Goal: Task Accomplishment & Management: Manage account settings

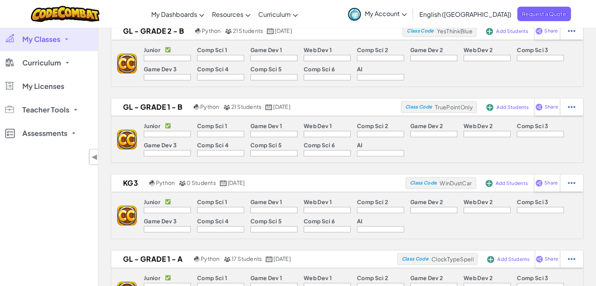
scroll to position [424, 0]
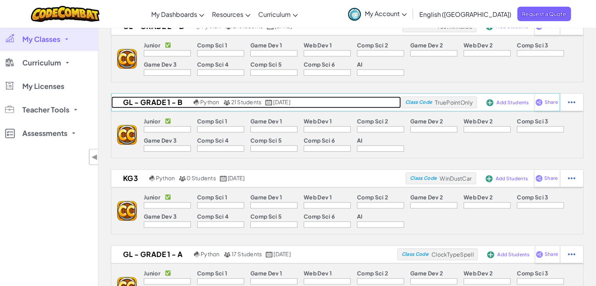
click at [165, 103] on h2 "GL - Grade 1 - B" at bounding box center [151, 102] width 80 height 12
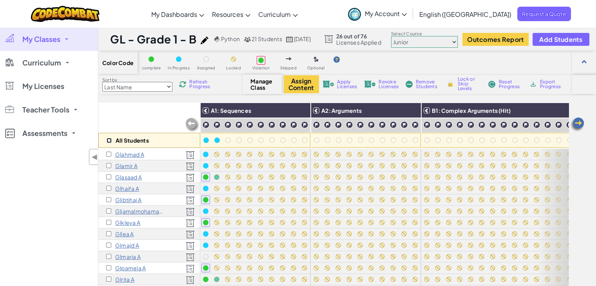
click at [108, 141] on input "checkbox" at bounding box center [108, 140] width 5 height 5
checkbox input "true"
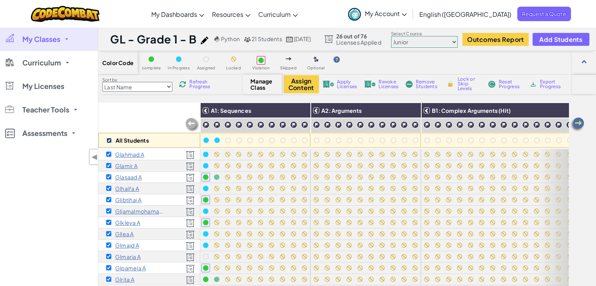
checkbox input "true"
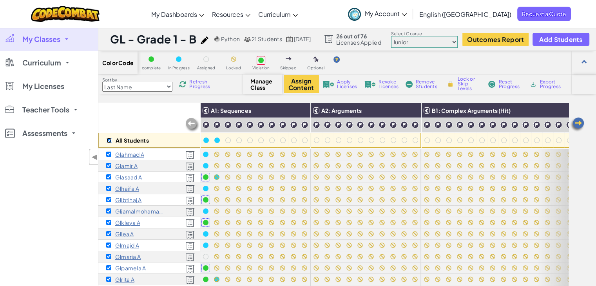
checkbox input "true"
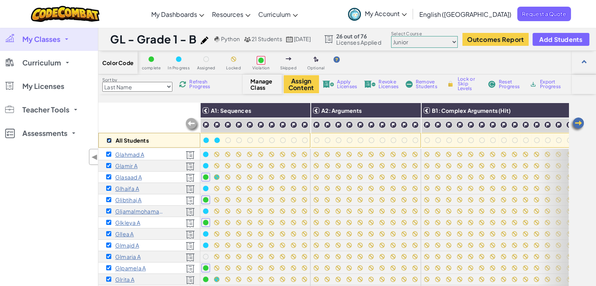
checkbox input "true"
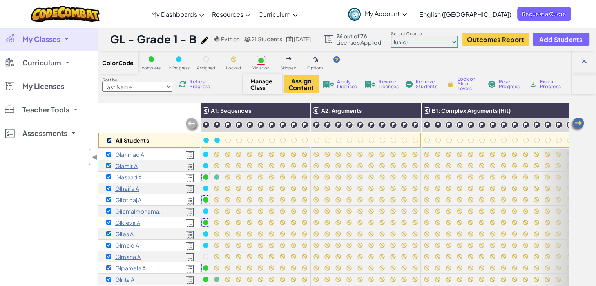
checkbox input "true"
click at [389, 83] on span "Revoke Licenses" at bounding box center [388, 83] width 20 height 9
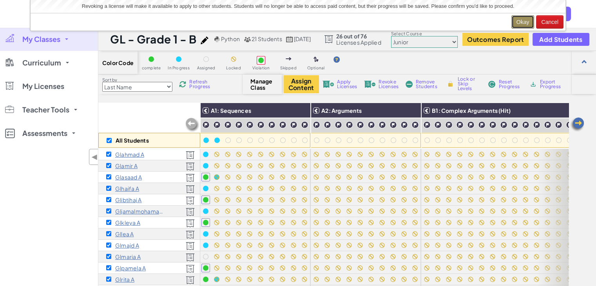
click at [517, 20] on button "Okay" at bounding box center [522, 21] width 23 height 13
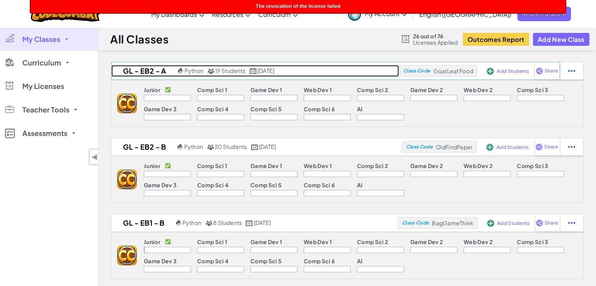
click at [145, 69] on h2 "GL - EB2 - A" at bounding box center [143, 71] width 65 height 12
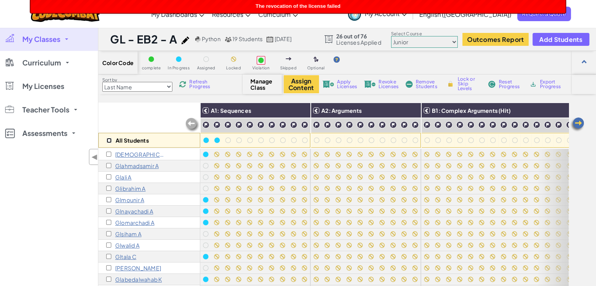
click at [107, 140] on input "checkbox" at bounding box center [108, 140] width 5 height 5
checkbox input "true"
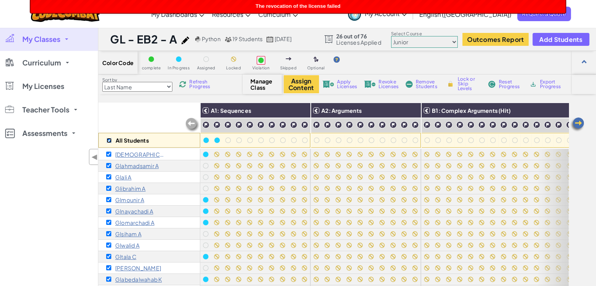
checkbox input "true"
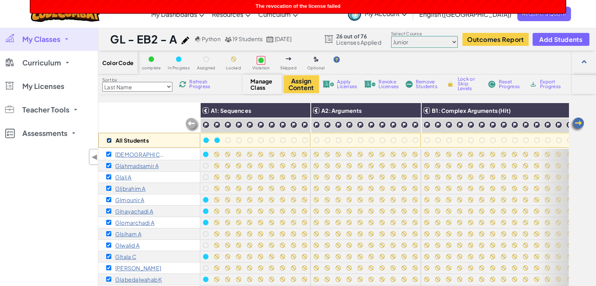
checkbox input "true"
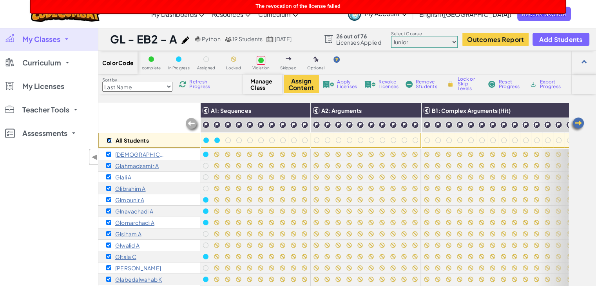
checkbox input "true"
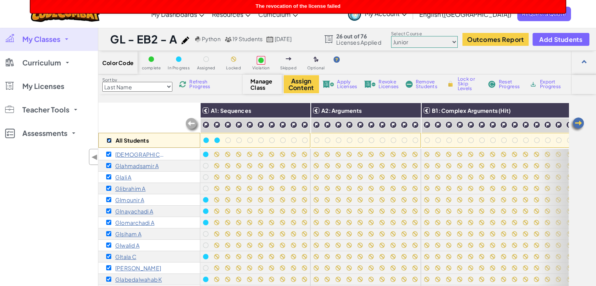
checkbox input "true"
click at [351, 86] on span "Apply Licenses" at bounding box center [347, 83] width 20 height 9
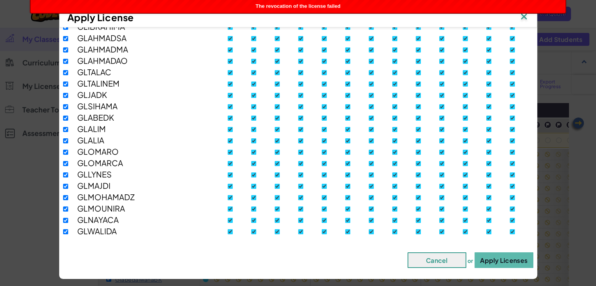
scroll to position [99, 0]
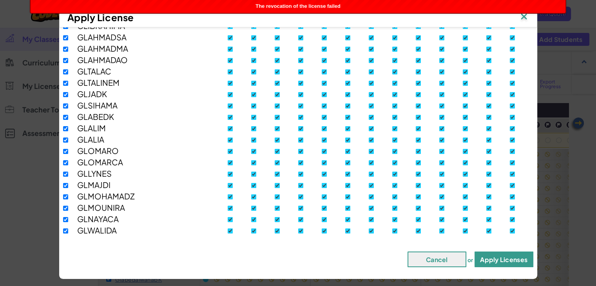
click at [495, 260] on button "Apply Licenses" at bounding box center [503, 259] width 59 height 16
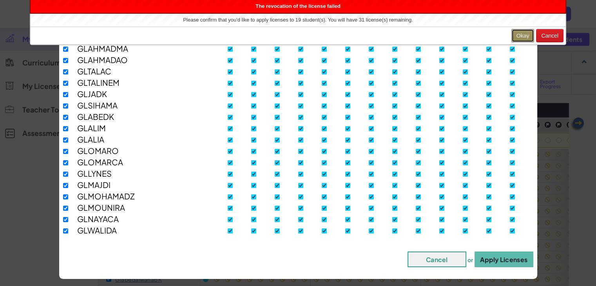
click at [517, 36] on button "Okay" at bounding box center [522, 35] width 23 height 13
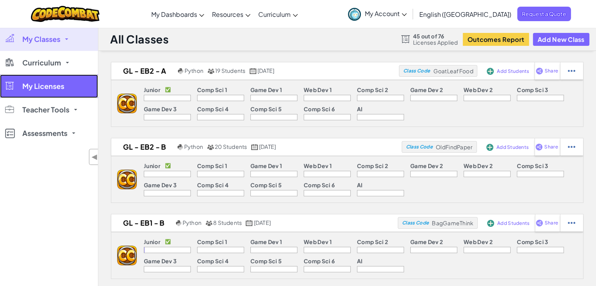
click at [65, 86] on link "My Licenses" at bounding box center [49, 85] width 98 height 23
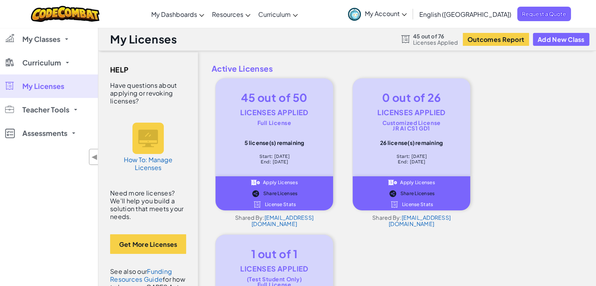
click at [410, 204] on span "License Stats" at bounding box center [417, 204] width 31 height 5
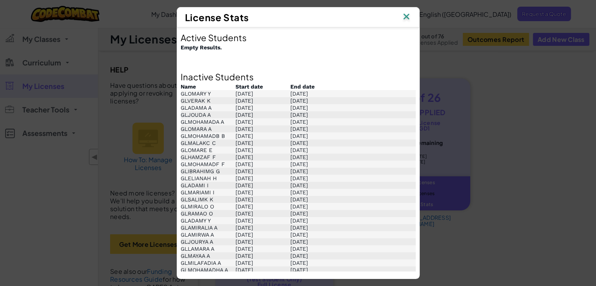
click at [408, 21] on img at bounding box center [406, 17] width 10 height 12
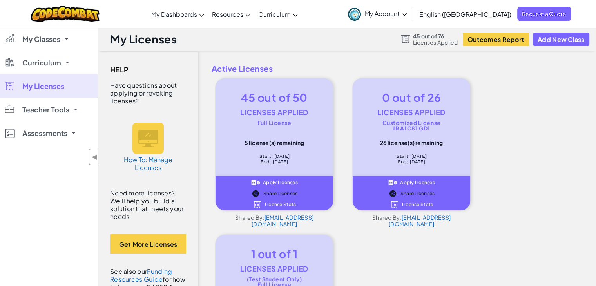
click at [282, 206] on span "License Stats" at bounding box center [280, 204] width 31 height 5
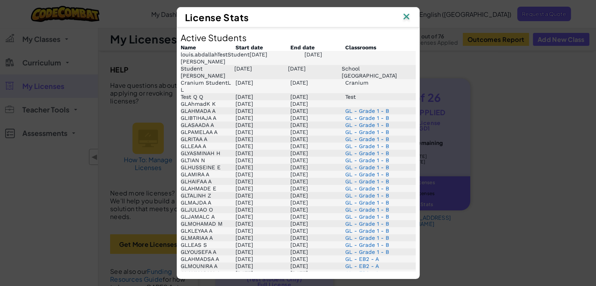
click at [404, 19] on img at bounding box center [406, 17] width 10 height 12
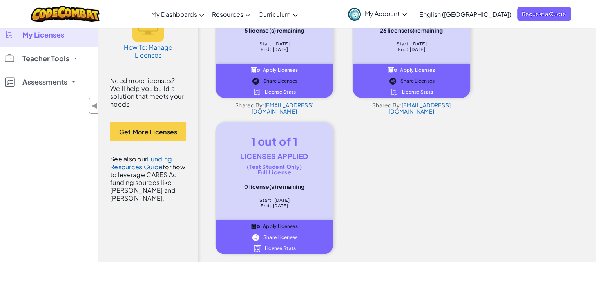
scroll to position [116, 0]
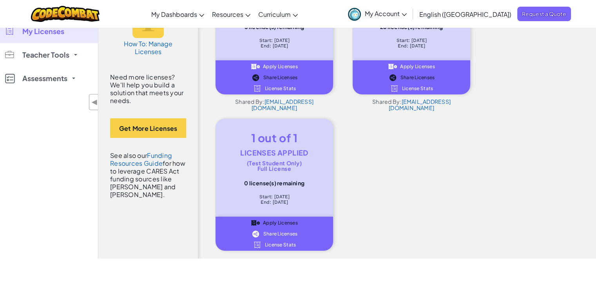
click at [287, 244] on span "License Stats" at bounding box center [280, 244] width 31 height 5
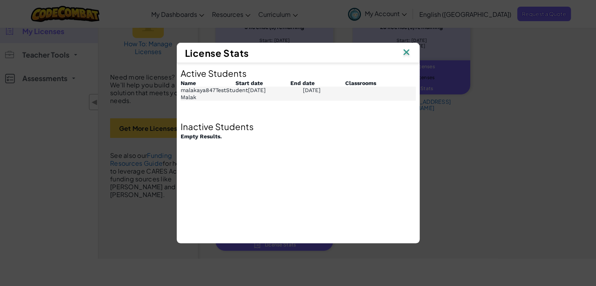
click at [406, 51] on img at bounding box center [406, 53] width 10 height 12
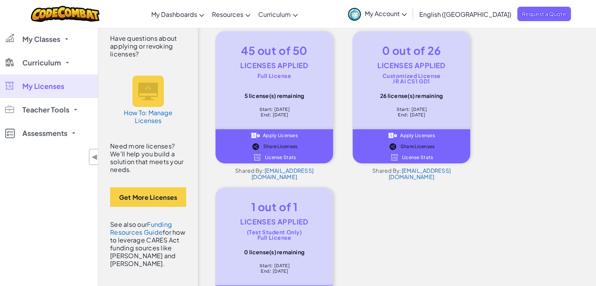
scroll to position [0, 0]
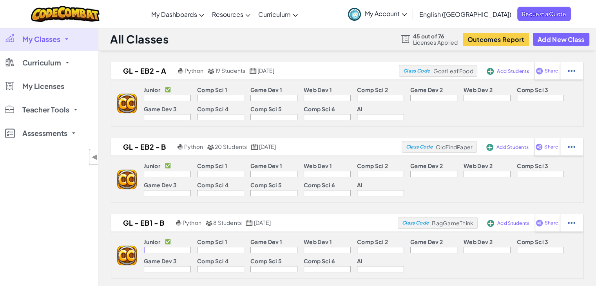
drag, startPoint x: 18, startPoint y: 172, endPoint x: 15, endPoint y: 5, distance: 167.2
click at [7, 8] on div "Toggle navigation My Dashboards CodeCombat Teacher Dashboard Ozaria Teacher Das…" at bounding box center [297, 14] width 599 height 28
click at [406, 16] on span "My Account" at bounding box center [386, 13] width 42 height 8
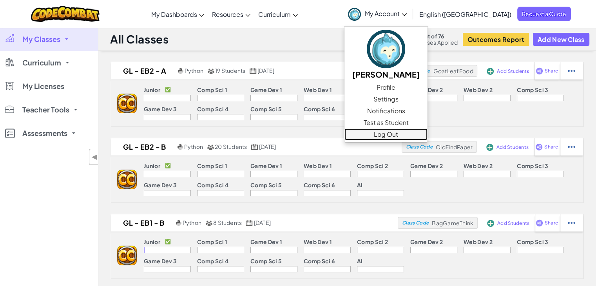
click at [425, 134] on link "Log Out" at bounding box center [385, 134] width 83 height 12
